Goal: Book appointment/travel/reservation

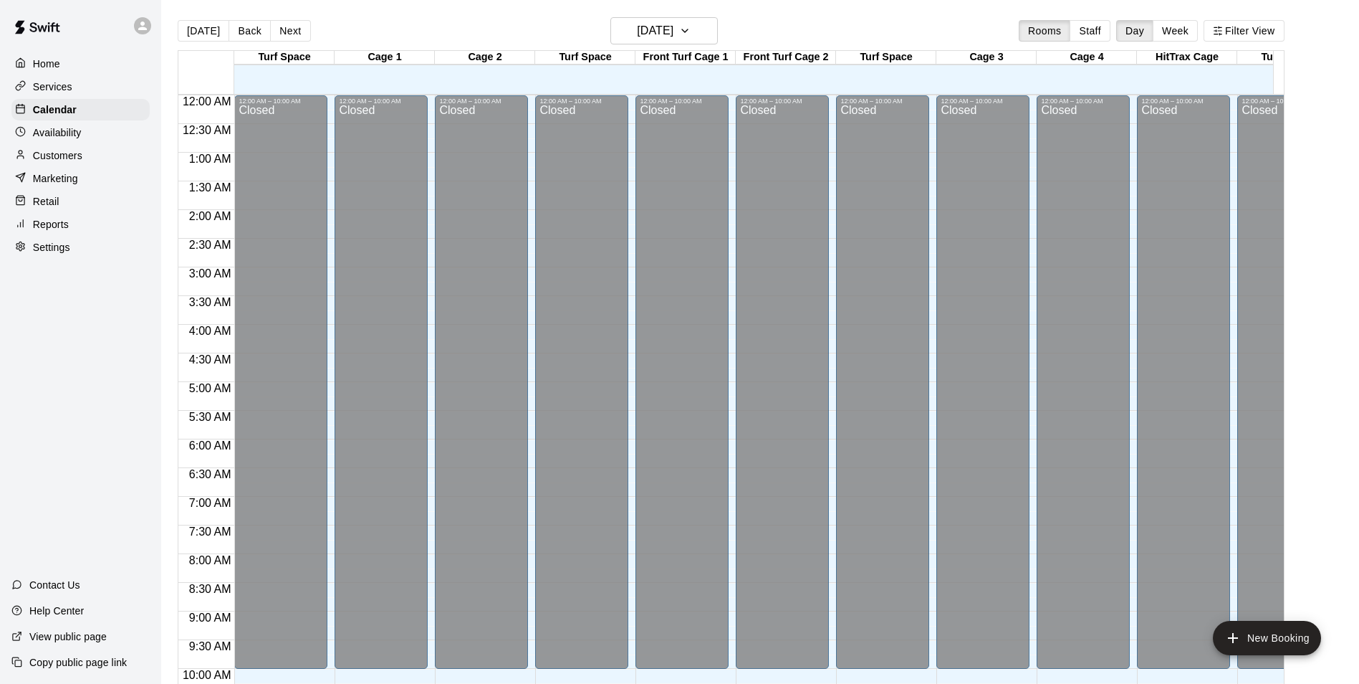
scroll to position [502, 0]
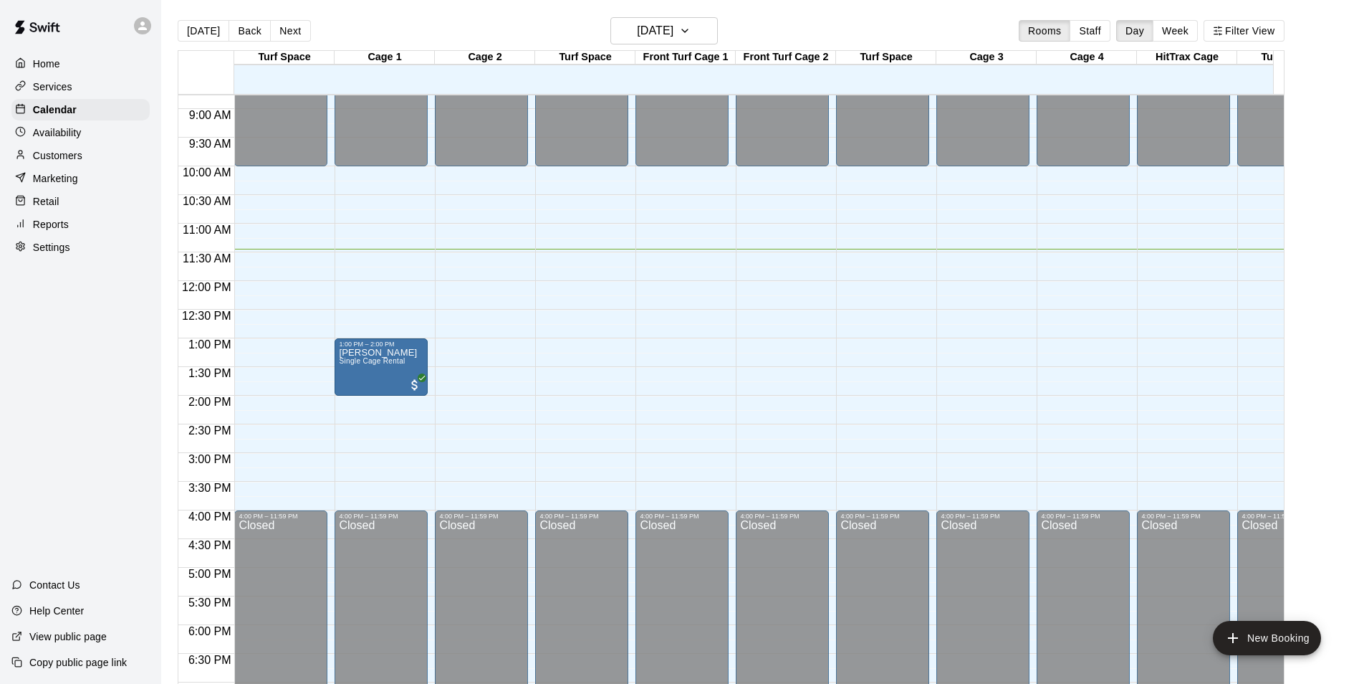
click at [52, 83] on p "Services" at bounding box center [52, 87] width 39 height 14
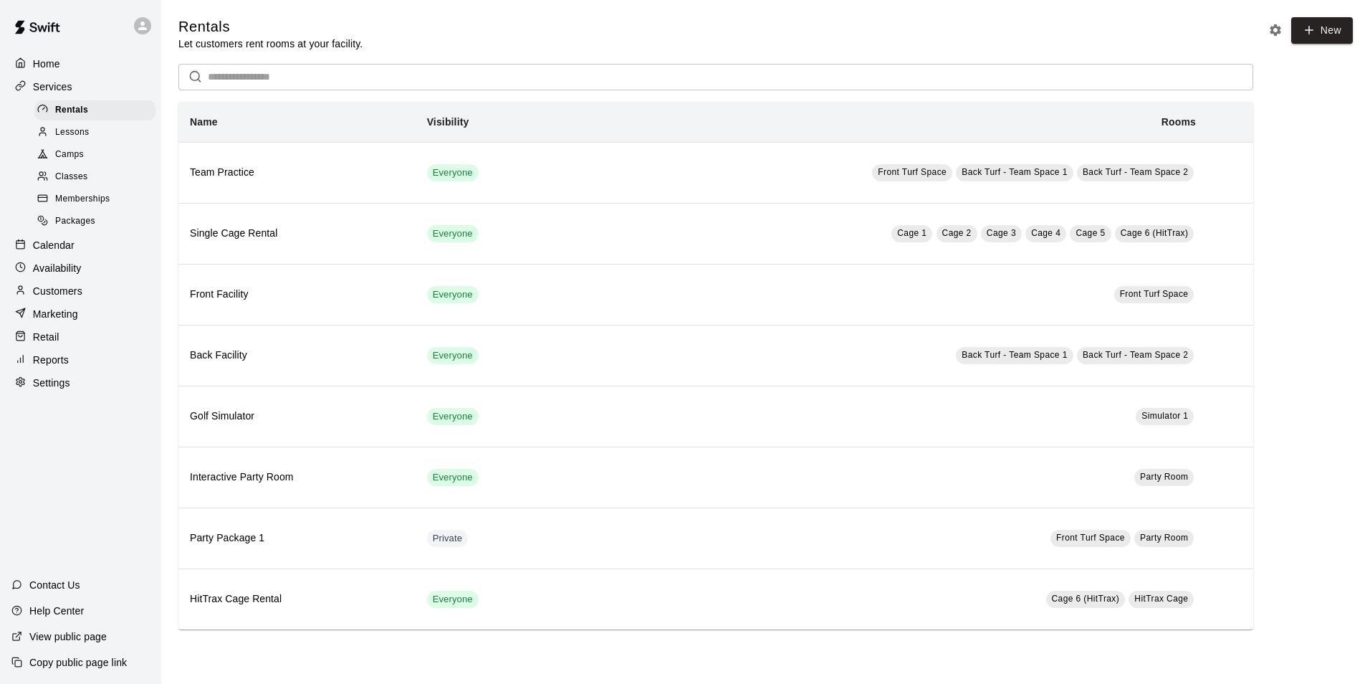
click at [98, 180] on div "Classes" at bounding box center [94, 177] width 121 height 20
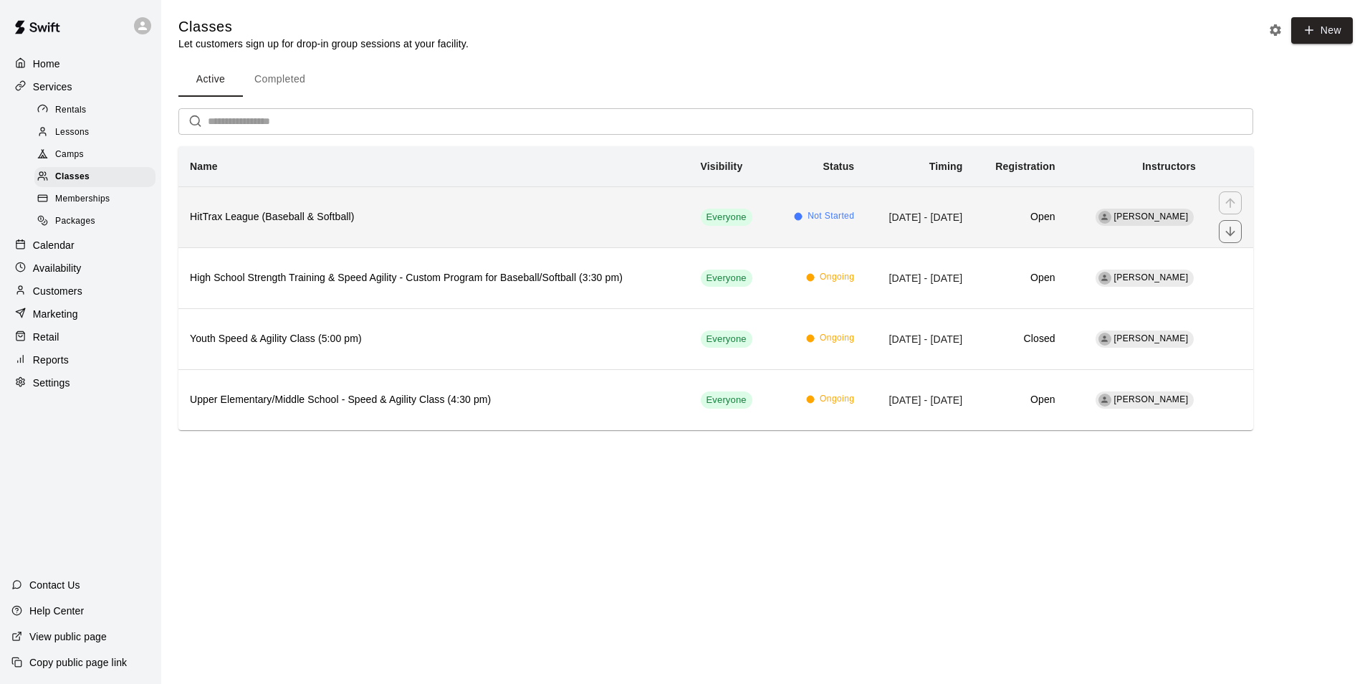
click at [312, 218] on h6 "HitTrax League (Baseball & Softball)" at bounding box center [434, 217] width 488 height 16
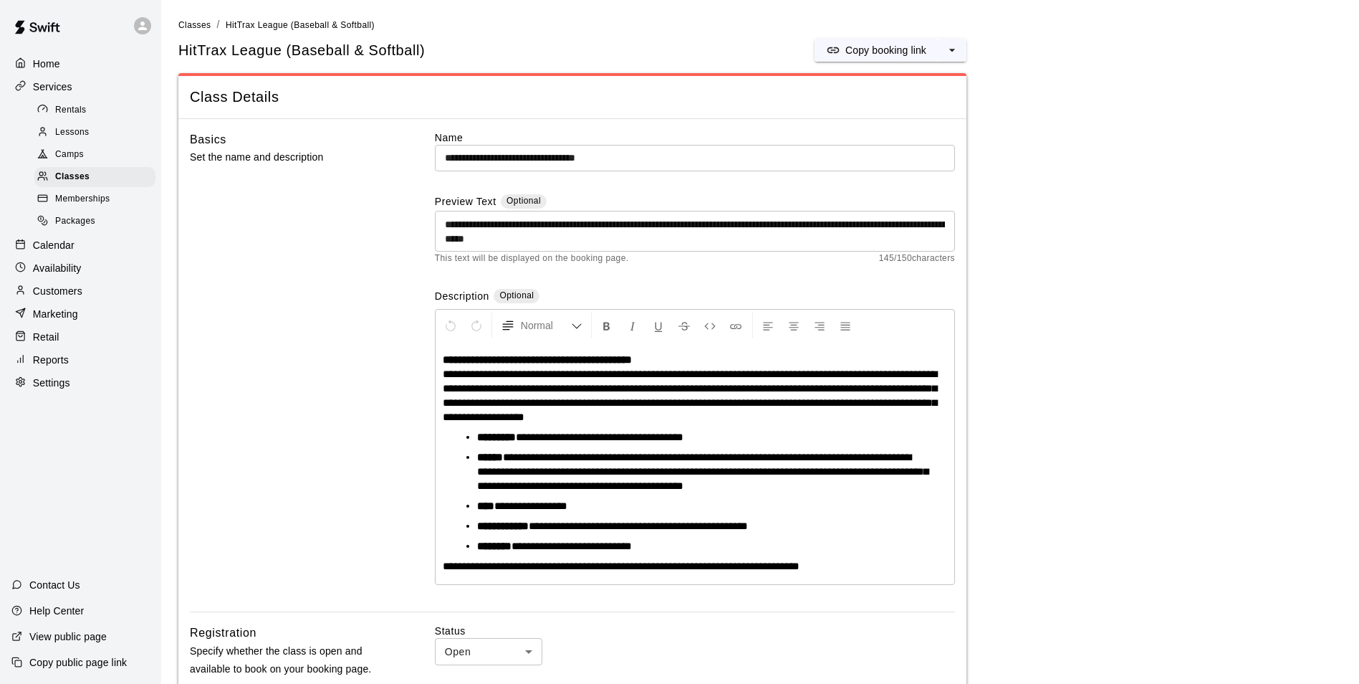
click at [49, 66] on p "Home" at bounding box center [46, 64] width 27 height 14
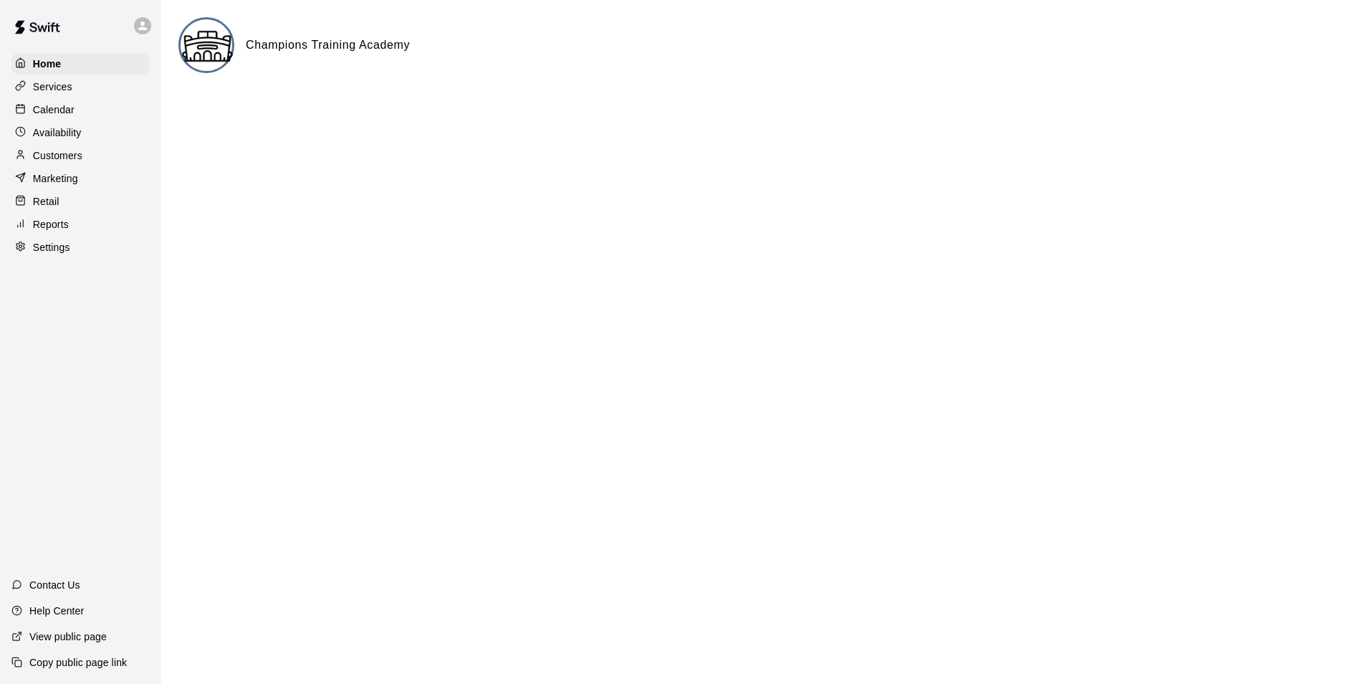
click at [56, 112] on p "Calendar" at bounding box center [54, 109] width 42 height 14
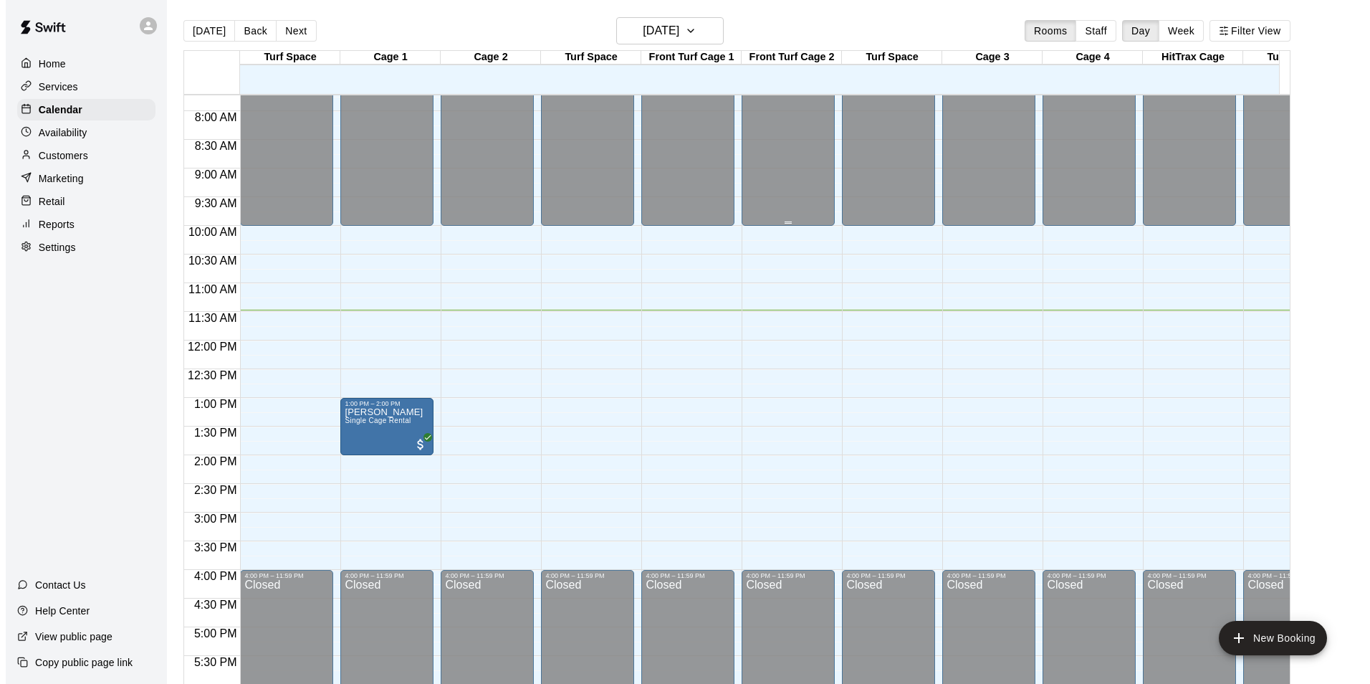
scroll to position [514, 0]
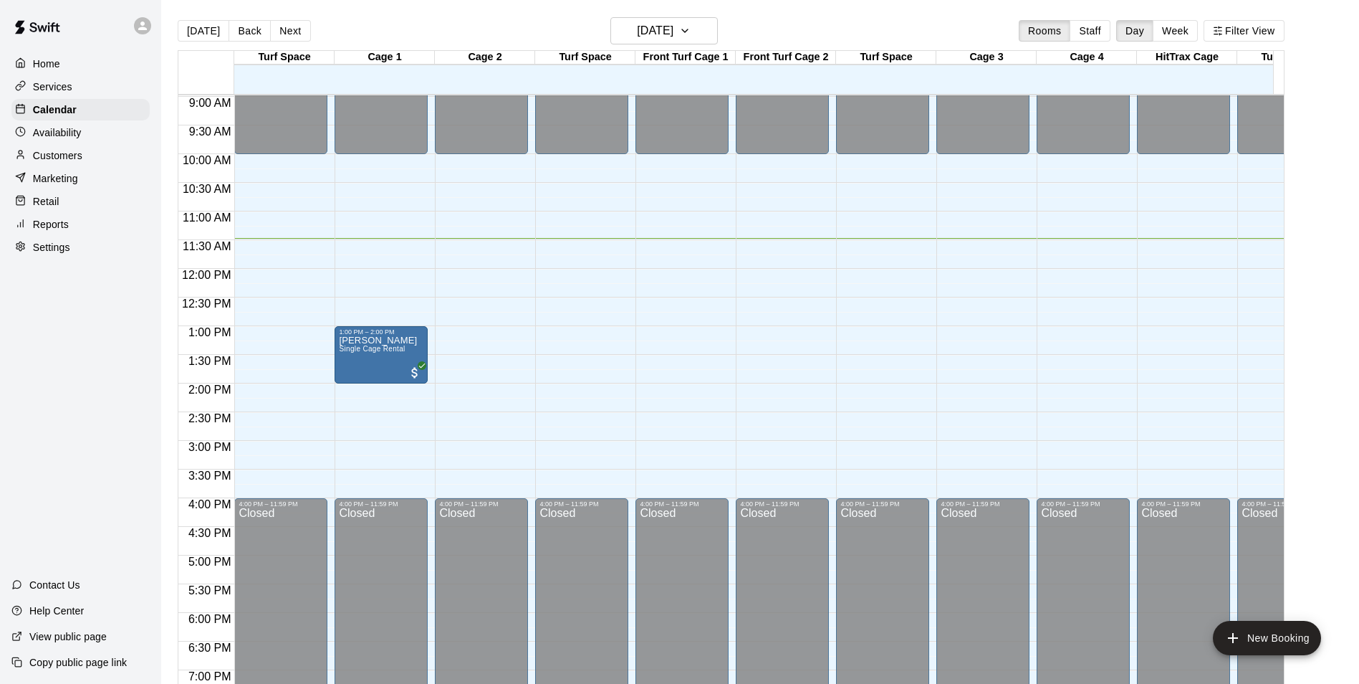
click at [849, 389] on div "12:00 AM – 10:00 AM Closed 4:00 PM – 11:59 PM Closed" at bounding box center [882, 269] width 93 height 1376
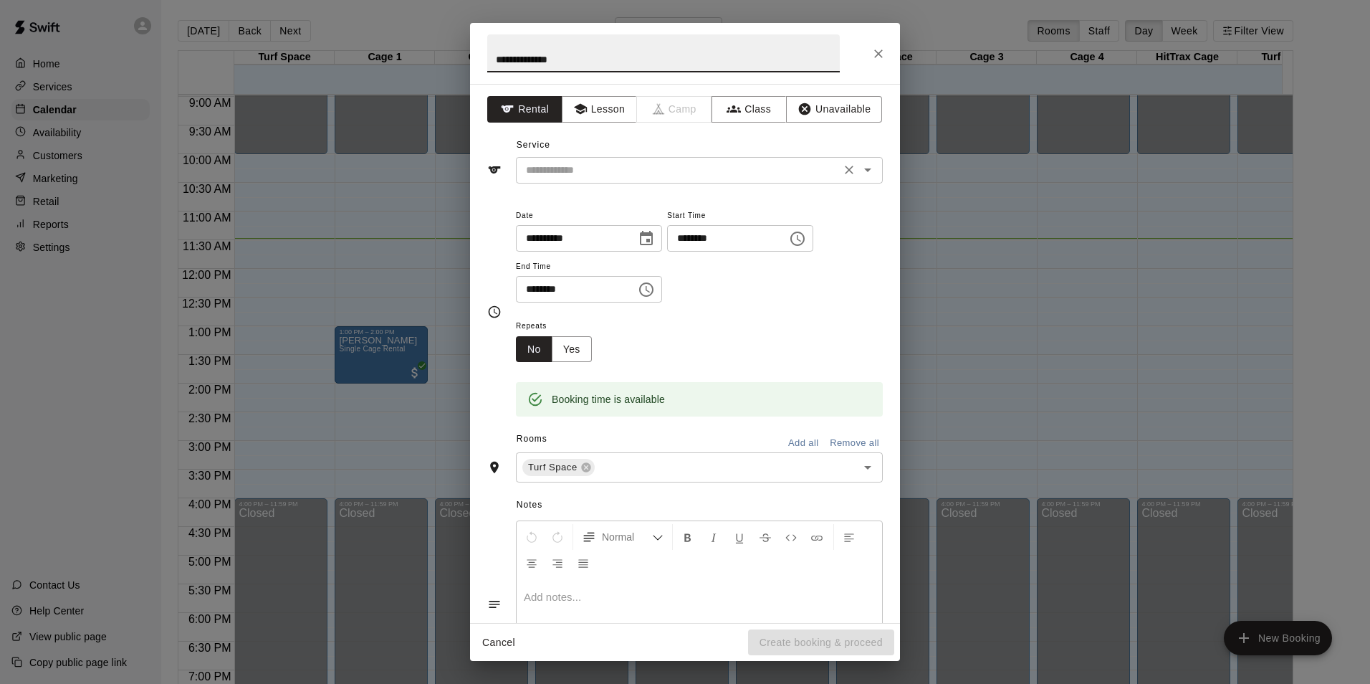
type input "**********"
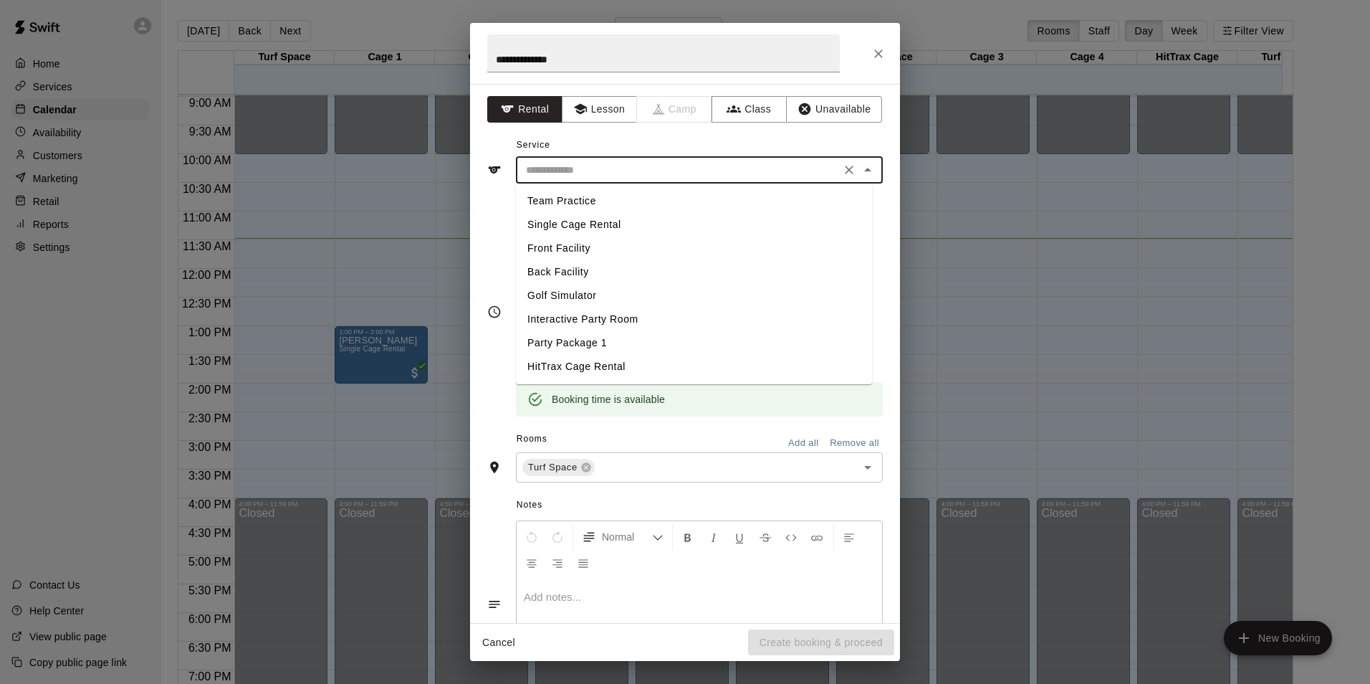
click at [753, 174] on input "text" at bounding box center [678, 170] width 316 height 18
click at [576, 206] on li "Team Practice" at bounding box center [694, 201] width 356 height 24
type input "**********"
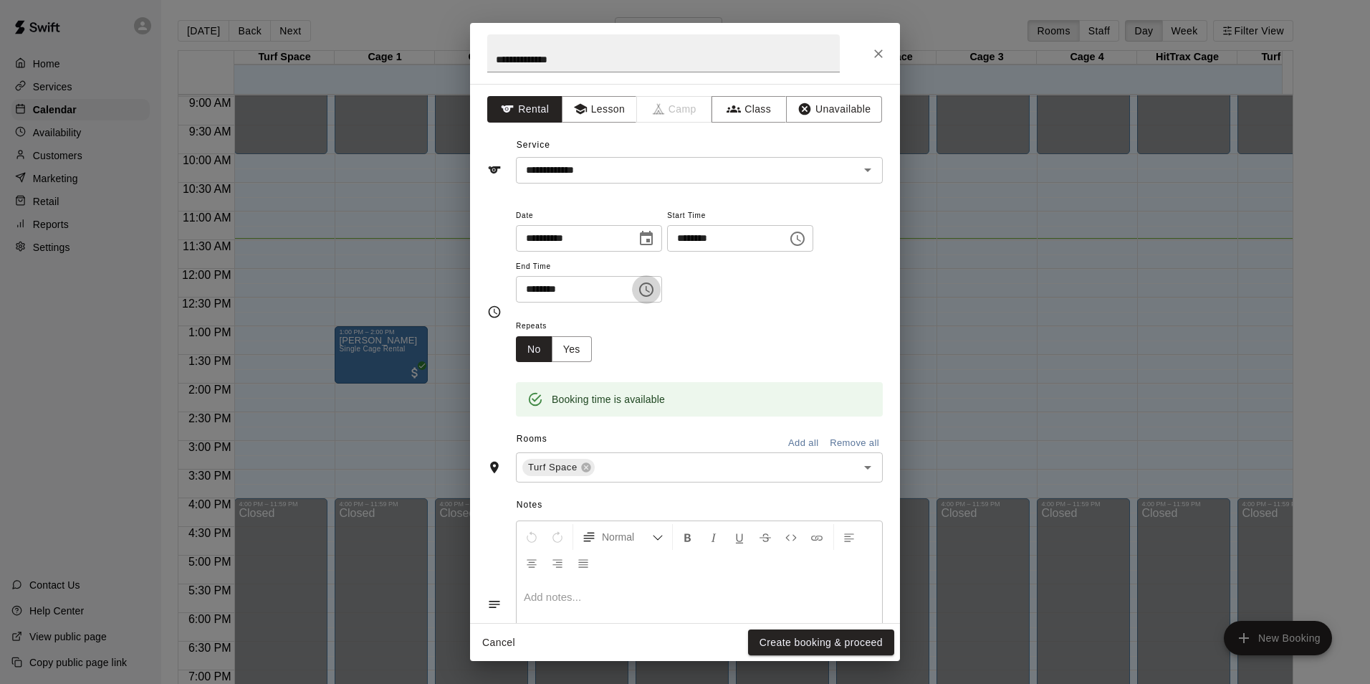
click at [655, 284] on icon "Choose time, selected time is 2:30 PM" at bounding box center [646, 289] width 17 height 17
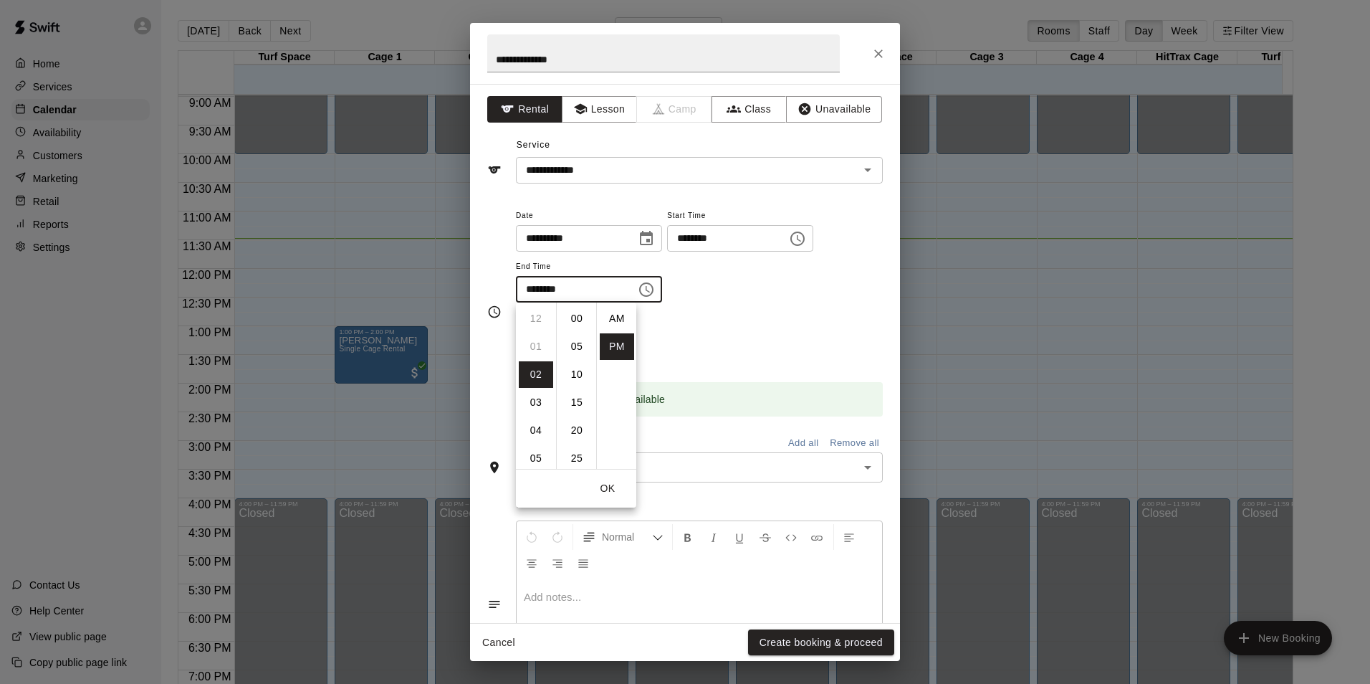
scroll to position [26, 0]
click at [536, 350] on li "03" at bounding box center [536, 346] width 34 height 27
click at [570, 320] on li "00" at bounding box center [577, 318] width 34 height 27
type input "********"
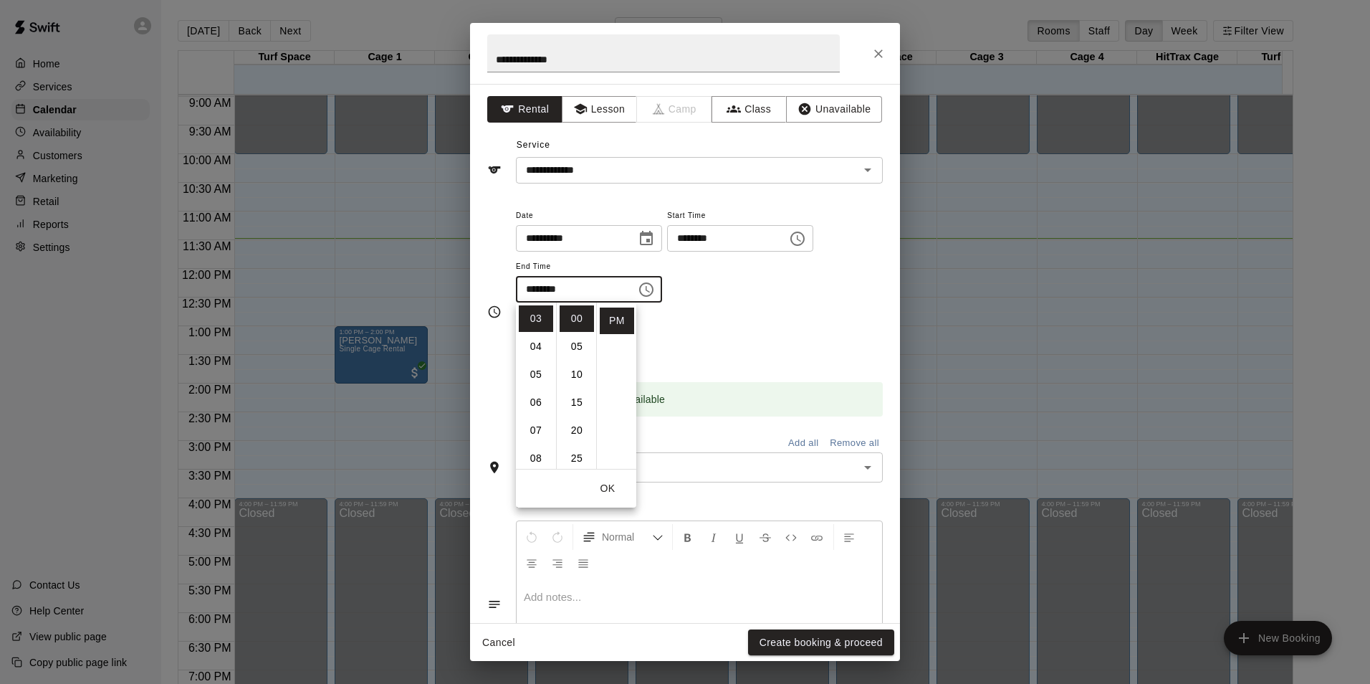
click at [747, 291] on div "**********" at bounding box center [699, 254] width 367 height 97
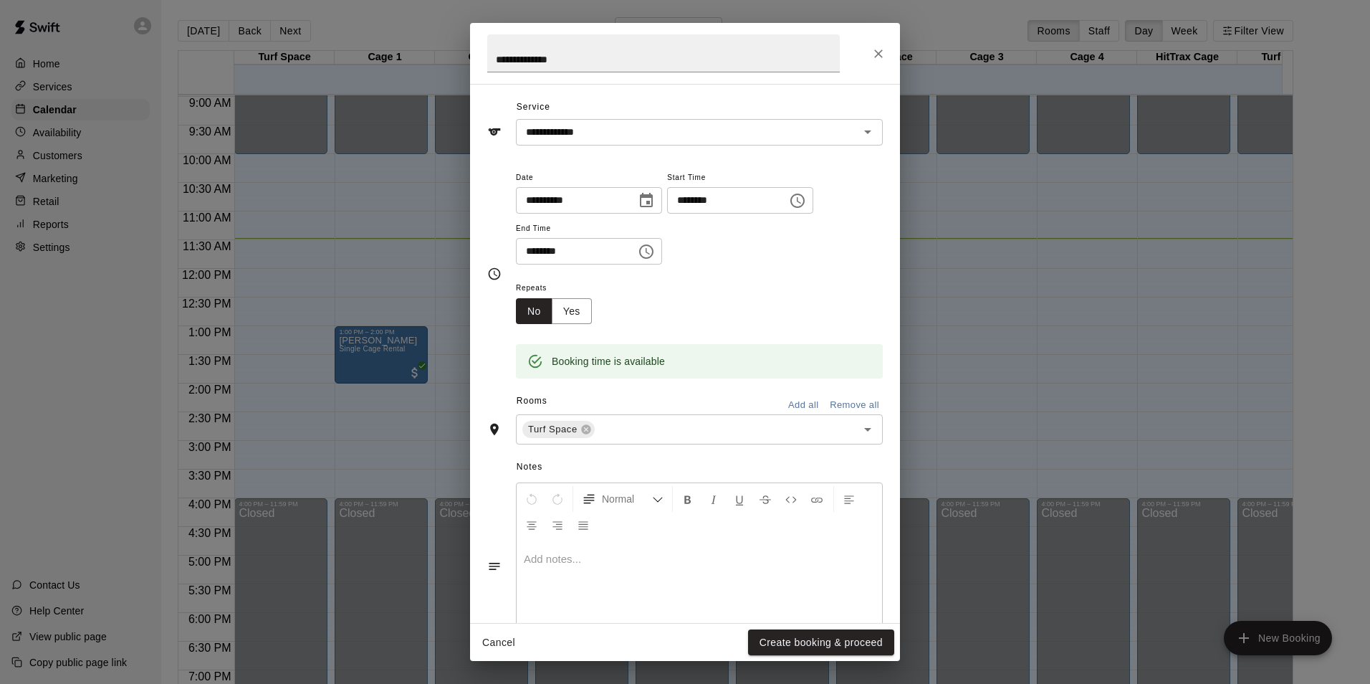
scroll to position [72, 0]
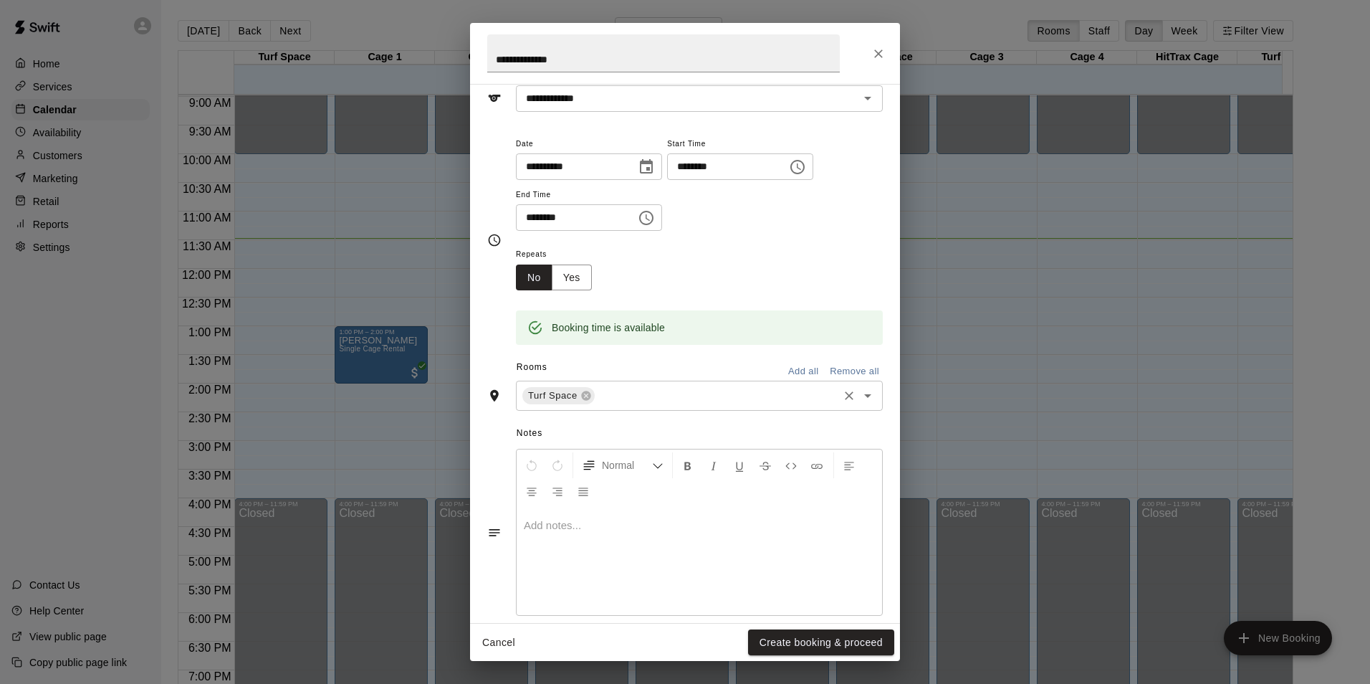
click at [790, 401] on input "text" at bounding box center [716, 396] width 239 height 18
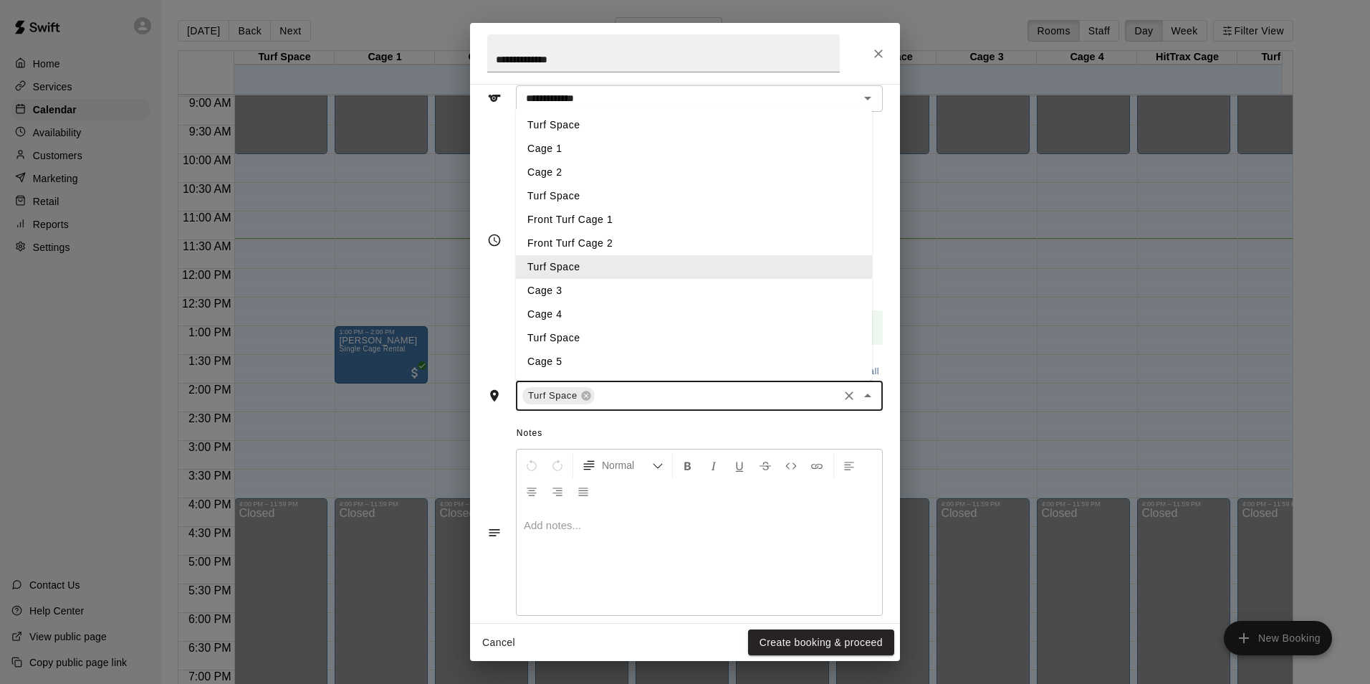
click at [864, 395] on icon "Close" at bounding box center [867, 395] width 7 height 4
click at [738, 399] on input "text" at bounding box center [716, 396] width 239 height 18
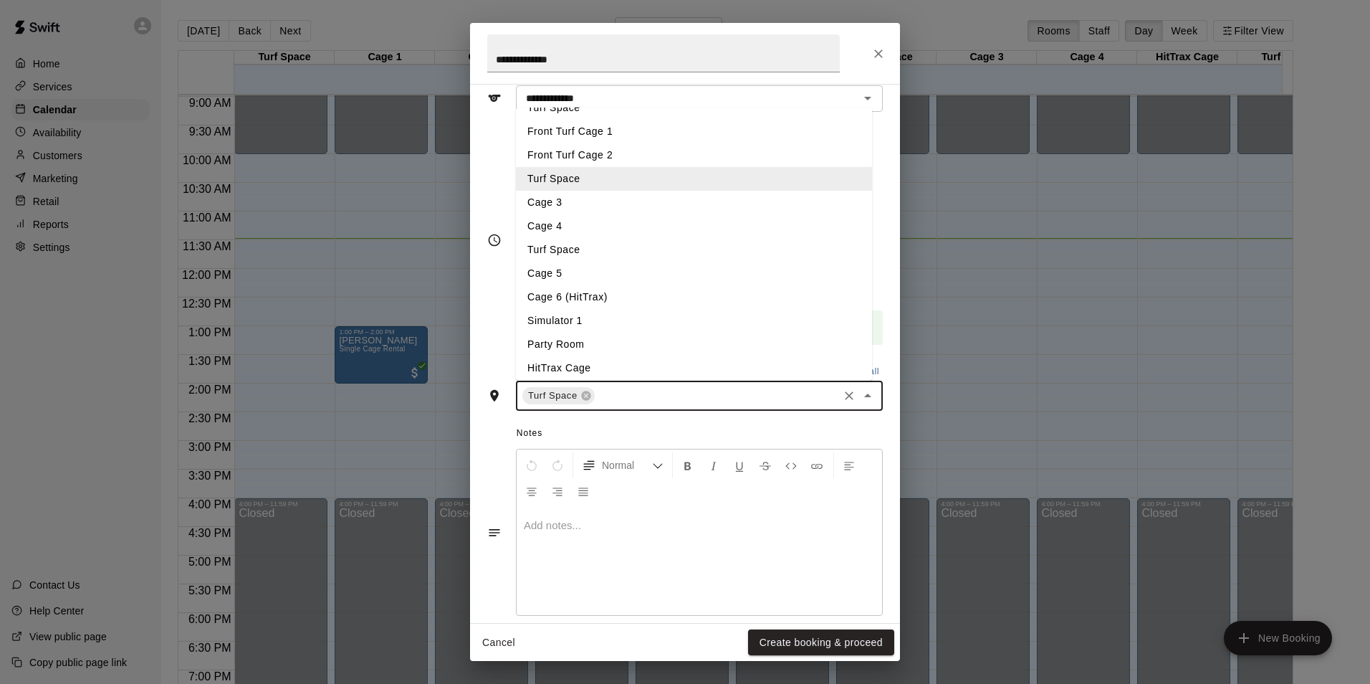
scroll to position [92, 0]
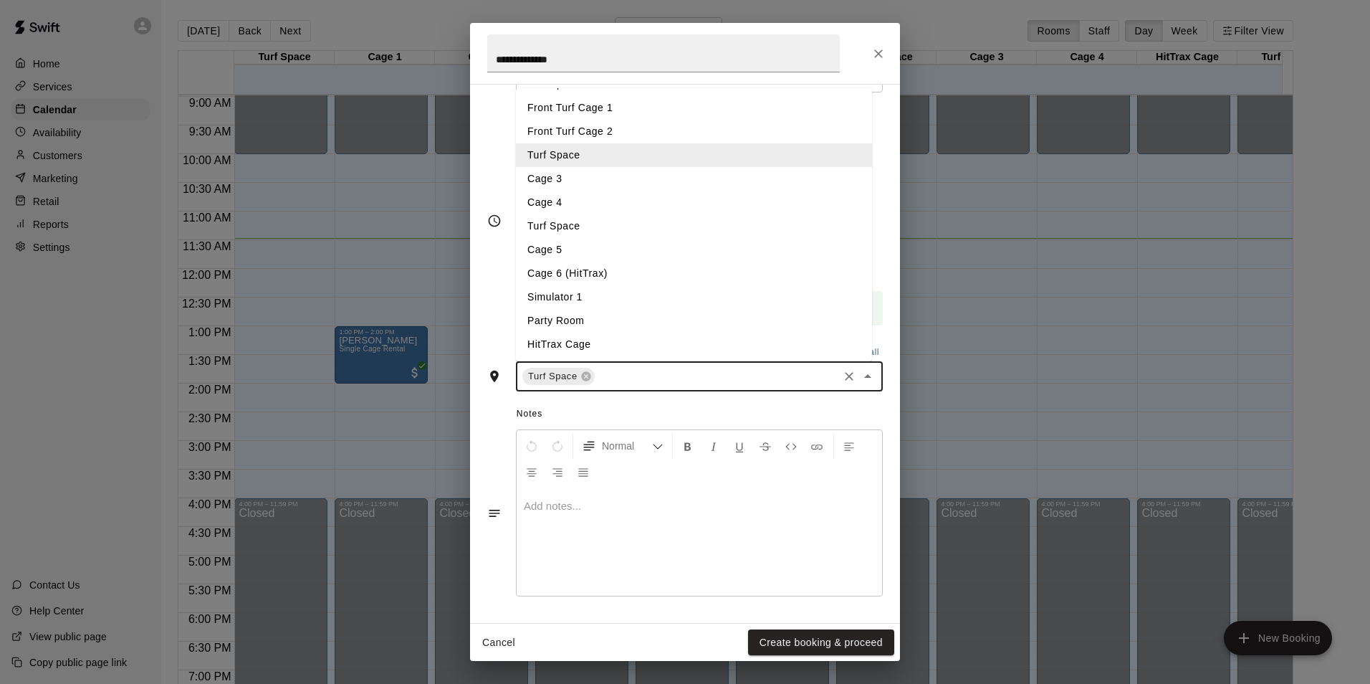
click at [588, 344] on li "HitTrax Cage" at bounding box center [694, 344] width 356 height 24
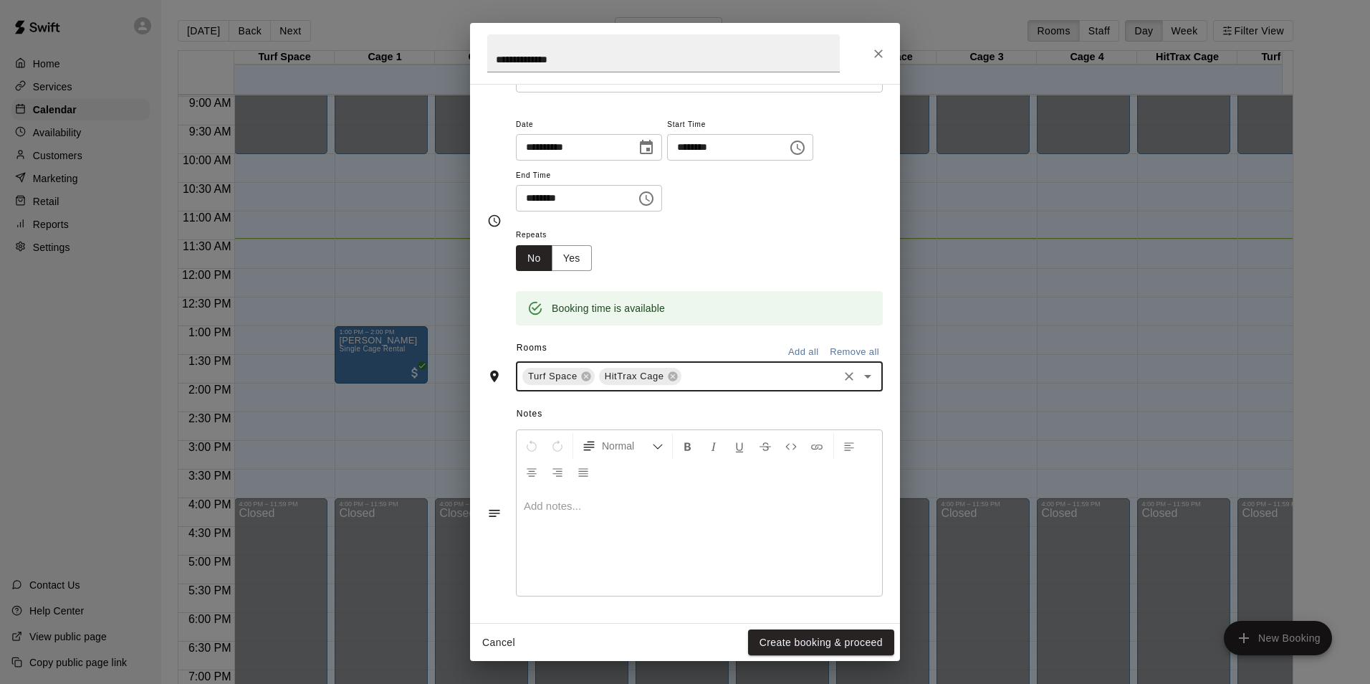
click at [719, 378] on input "text" at bounding box center [760, 377] width 153 height 18
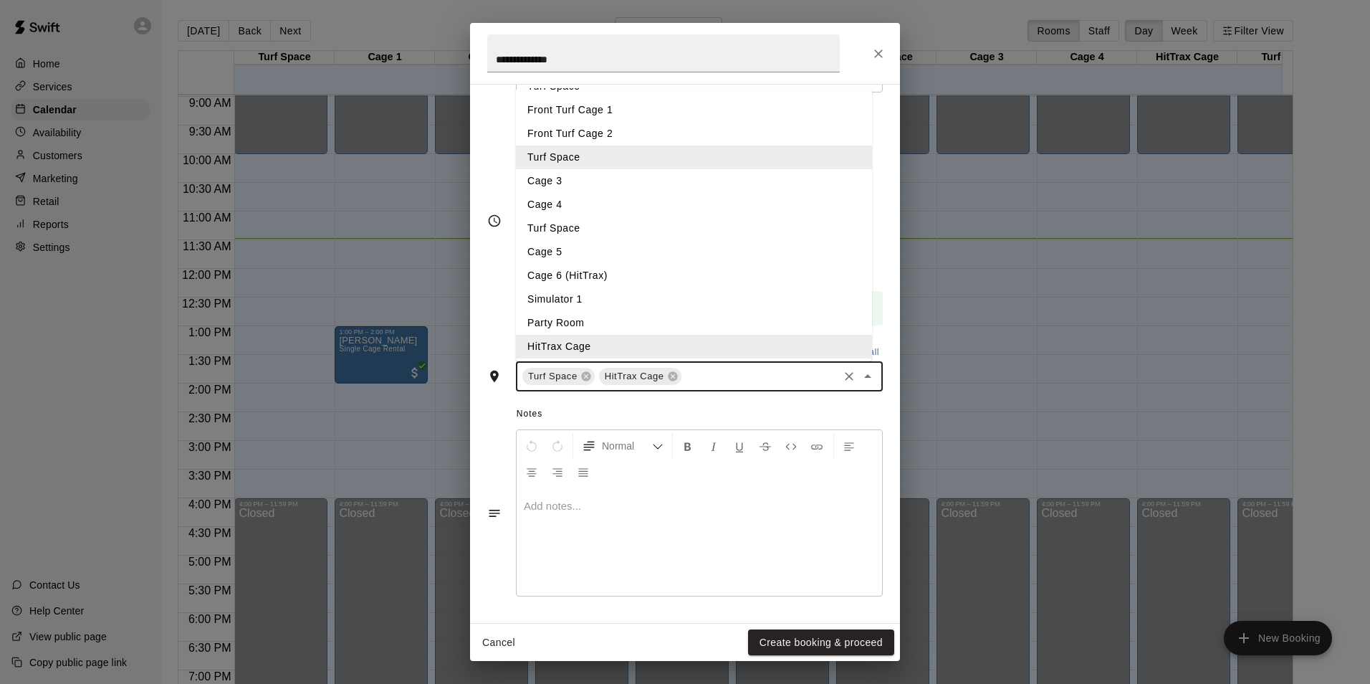
scroll to position [92, 0]
click at [598, 274] on li "Cage 6 (HitTrax)" at bounding box center [694, 274] width 356 height 24
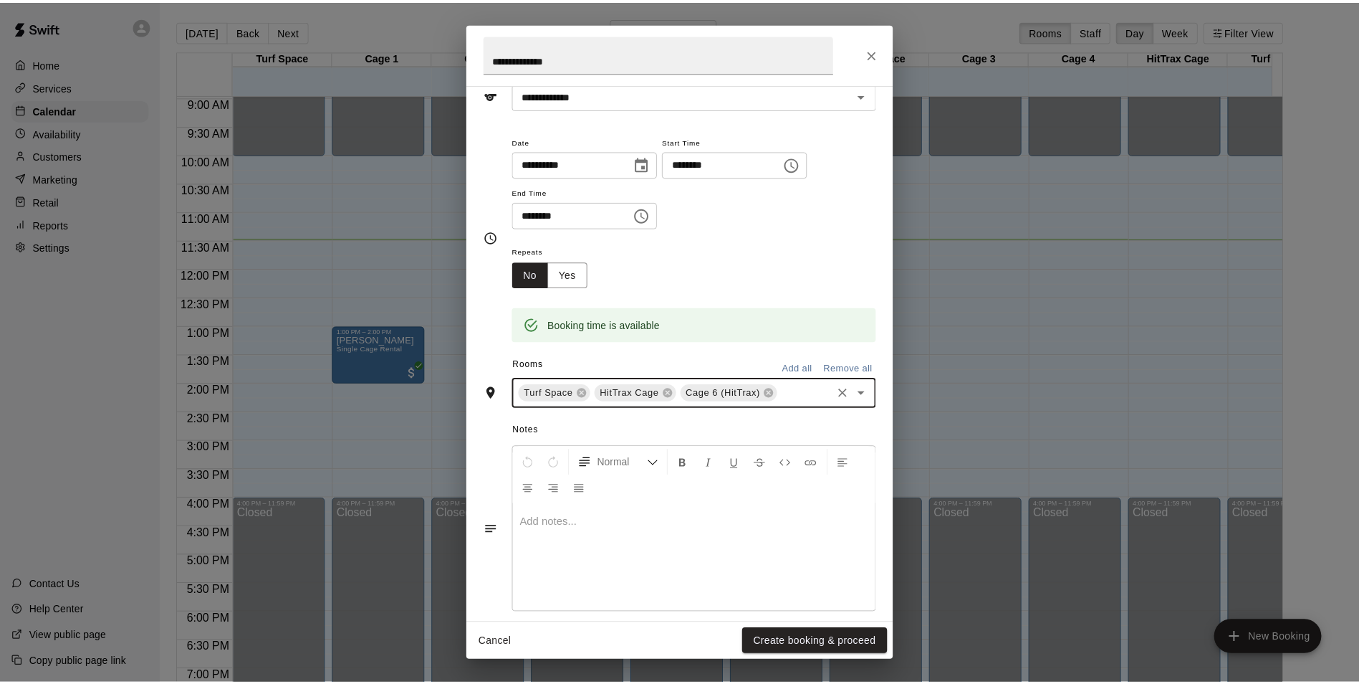
scroll to position [91, 0]
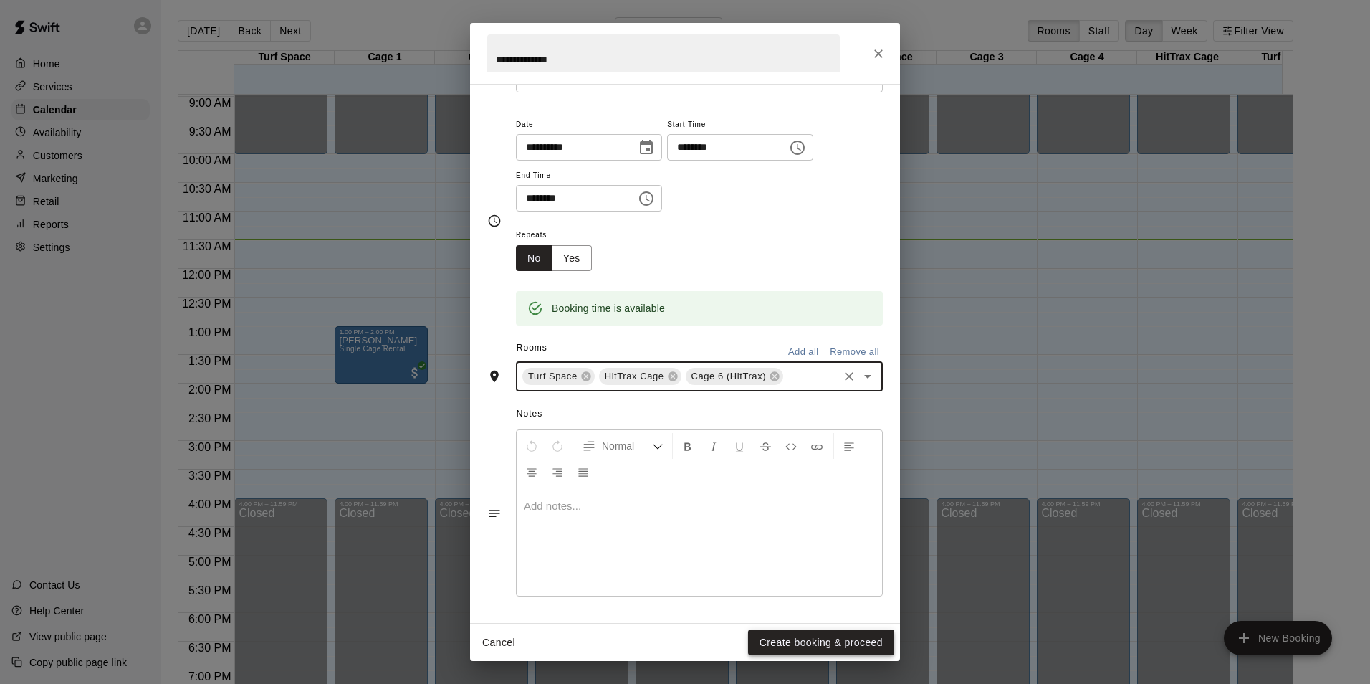
click at [835, 648] on button "Create booking & proceed" at bounding box center [821, 642] width 146 height 27
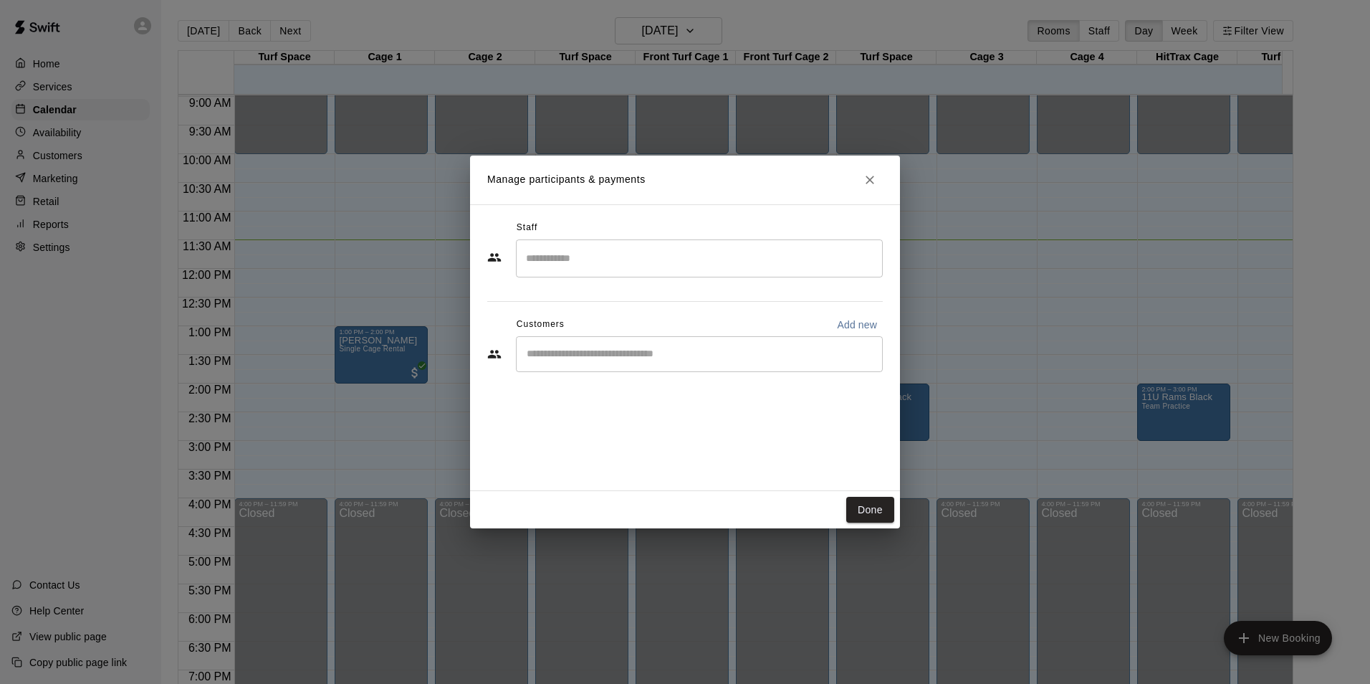
click at [628, 351] on input "Start typing to search customers..." at bounding box center [699, 354] width 354 height 14
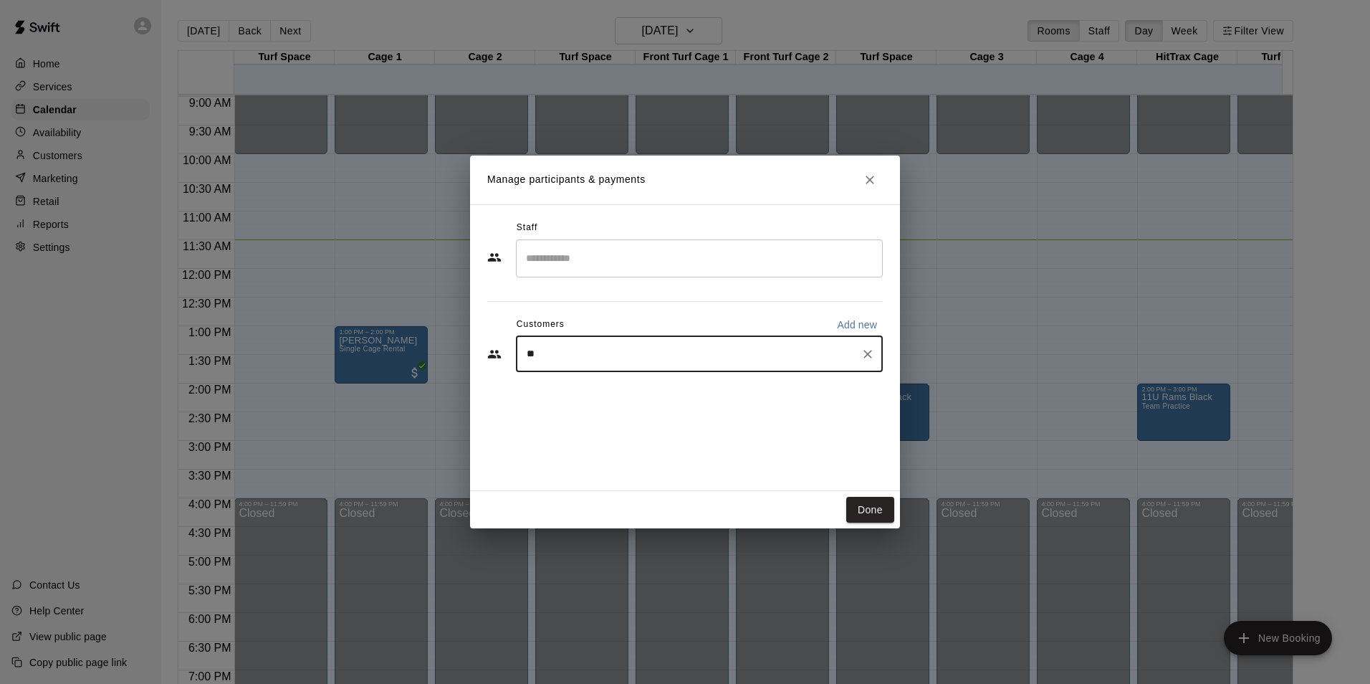
type input "*"
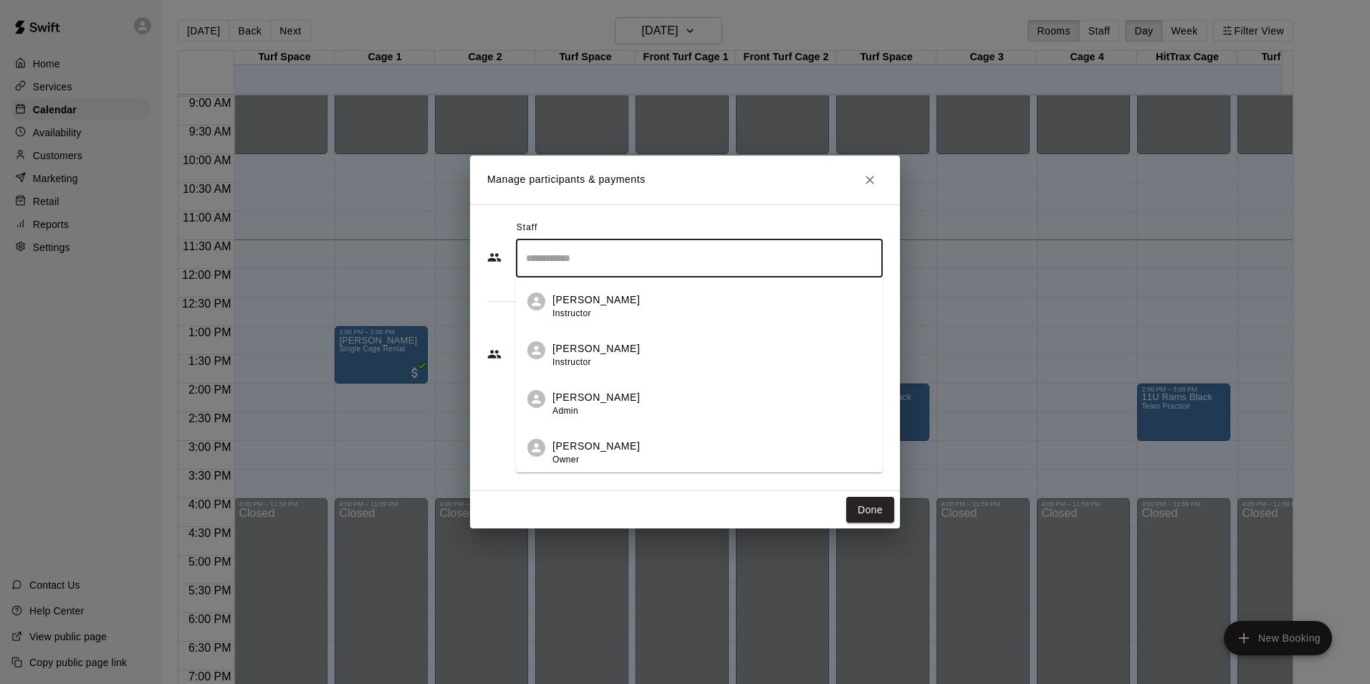
click at [592, 257] on input "Search staff" at bounding box center [699, 258] width 354 height 25
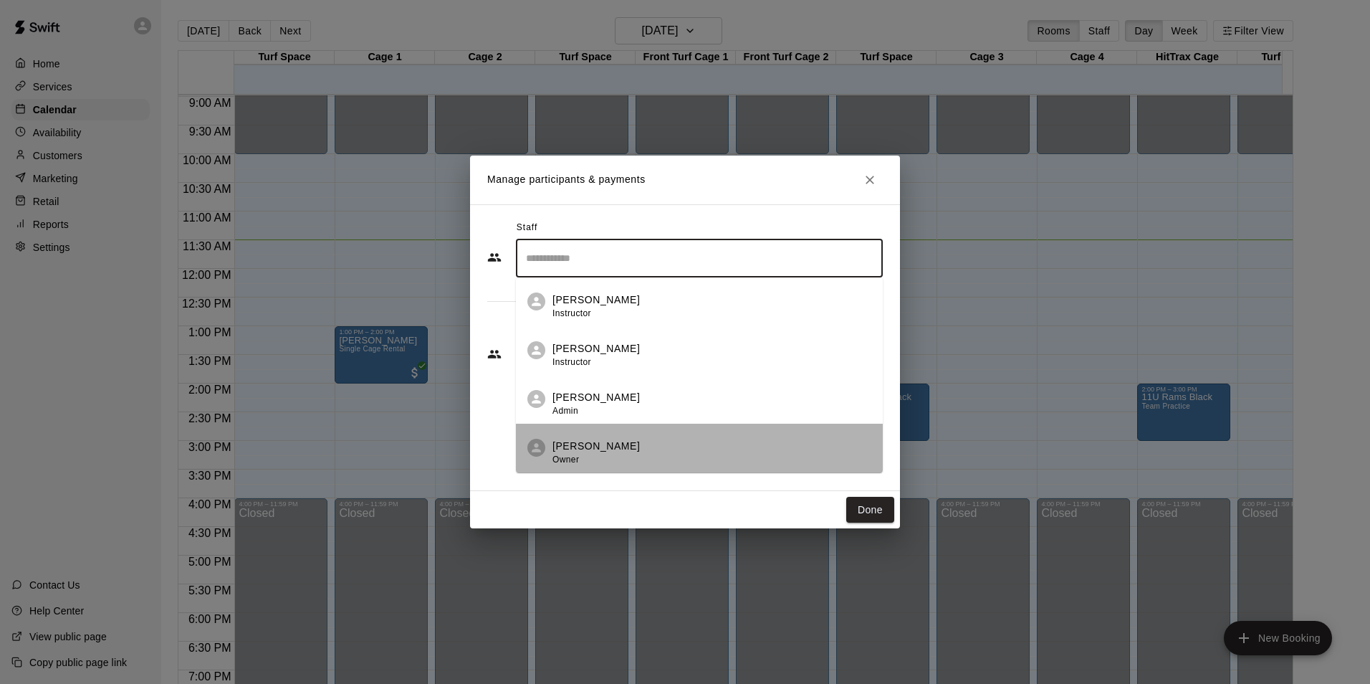
click at [608, 438] on li "[PERSON_NAME] Owner" at bounding box center [699, 447] width 367 height 49
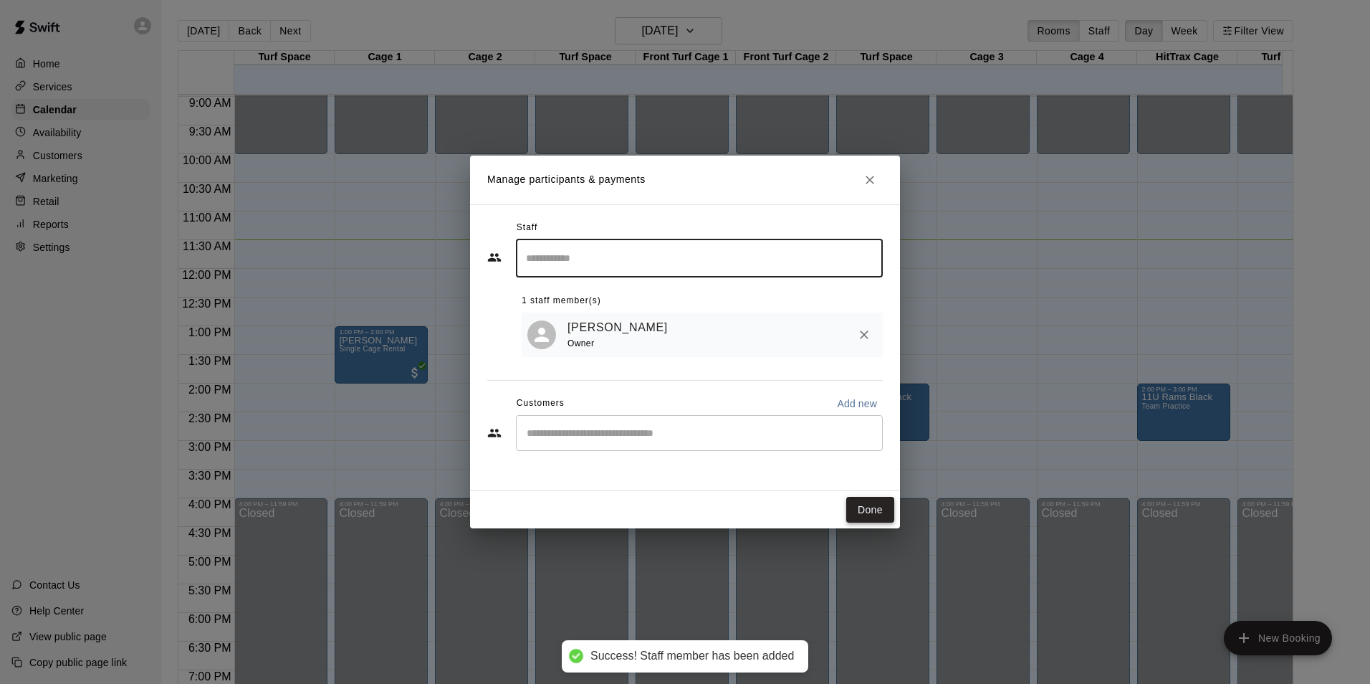
click at [865, 511] on button "Done" at bounding box center [870, 510] width 48 height 27
